Goal: Information Seeking & Learning: Check status

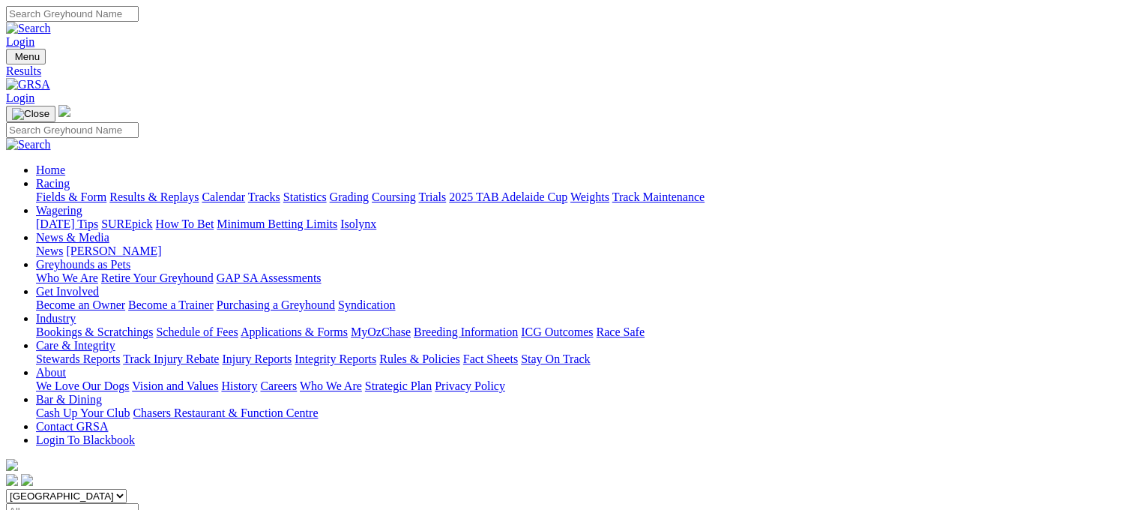
drag, startPoint x: 0, startPoint y: 0, endPoint x: 417, endPoint y: 188, distance: 457.2
click at [127, 489] on select "South Australia New South Wales Northern Territory Queensland Tasmania Victoria…" at bounding box center [66, 496] width 121 height 14
select select "VIC"
click at [100, 489] on select "South Australia New South Wales Northern Territory Queensland Tasmania Victoria…" at bounding box center [66, 496] width 121 height 14
click at [139, 503] on input "Select date" at bounding box center [72, 511] width 133 height 16
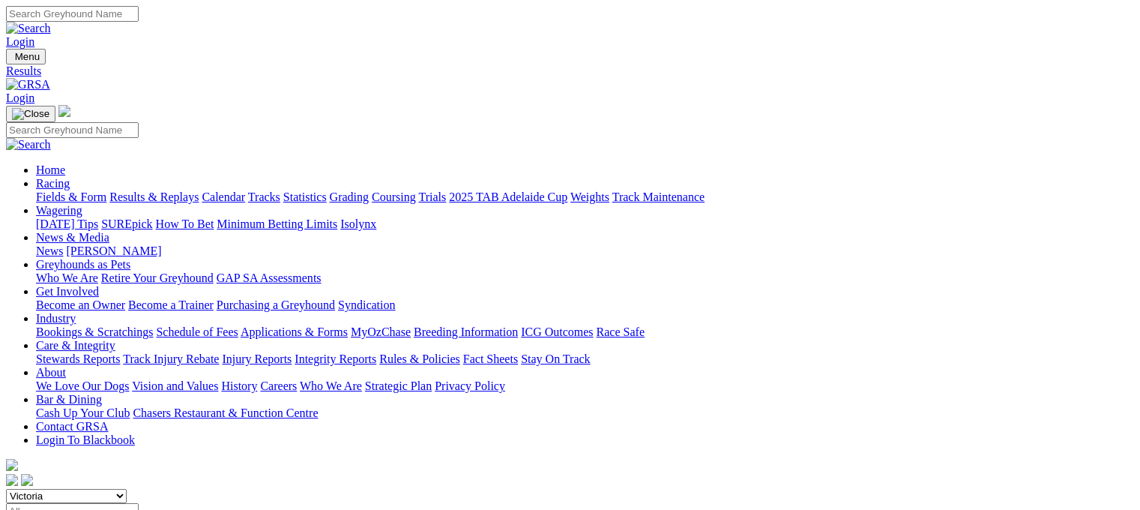
type input "Tuesday, 16 Sep 2025"
click at [139, 503] on input "Tuesday, 16 Sep 2025" at bounding box center [72, 511] width 133 height 16
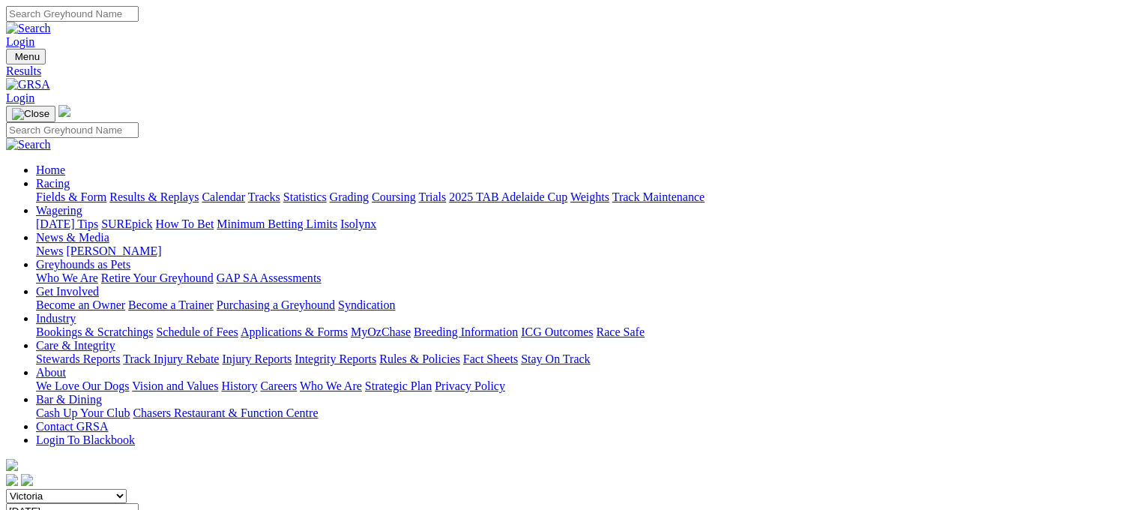
type input "Thursday, 4 Sep 2025"
